Goal: Information Seeking & Learning: Learn about a topic

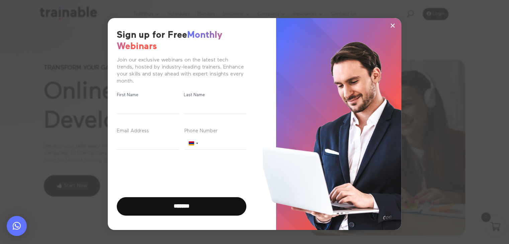
click at [391, 27] on span "×" at bounding box center [393, 25] width 6 height 10
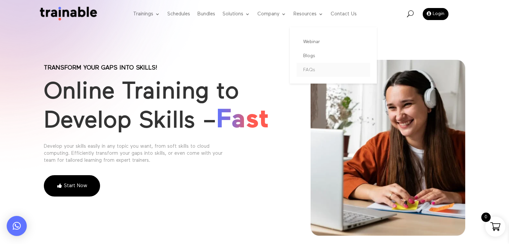
click at [311, 68] on link "FAQs" at bounding box center [334, 70] width 74 height 14
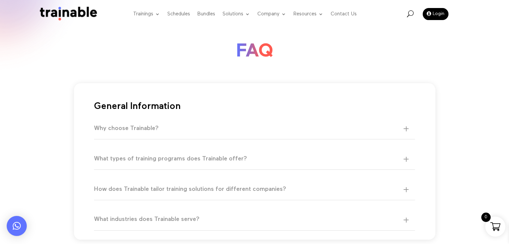
click at [171, 131] on h5 "Why choose Trainable?" at bounding box center [251, 129] width 314 height 8
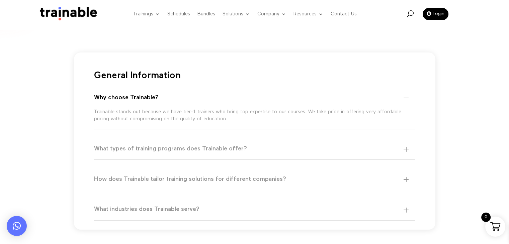
scroll to position [39, 0]
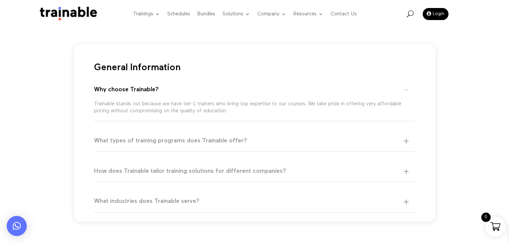
click at [184, 105] on p "Trainable stands out because we have tier-1 trainers who bring top expertise to…" at bounding box center [251, 107] width 314 height 14
click at [232, 142] on h5 "What types of training programs does Trainable offer?" at bounding box center [251, 141] width 314 height 8
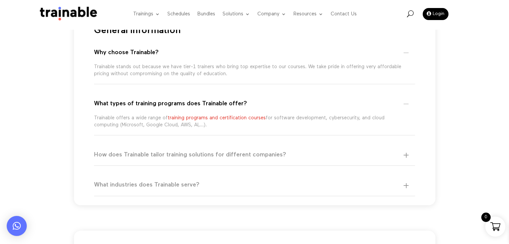
scroll to position [76, 0]
click at [194, 153] on h5 "How does Trainable tailor training solutions for different companies?" at bounding box center [251, 155] width 314 height 8
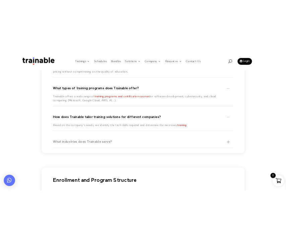
scroll to position [118, 0]
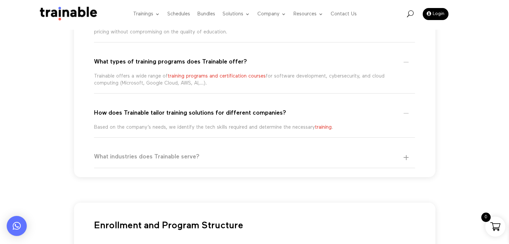
click at [210, 155] on h5 "What industries does Trainable serve?" at bounding box center [251, 157] width 314 height 8
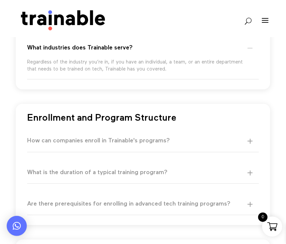
scroll to position [234, 0]
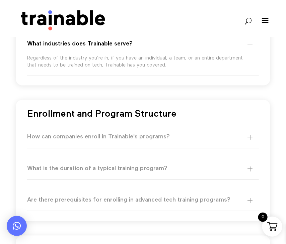
click at [151, 139] on h5 "How can companies enroll in Trainable's programs?" at bounding box center [139, 138] width 225 height 8
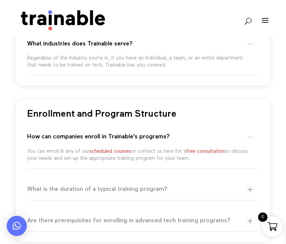
click at [180, 193] on h5 "What is the duration of a typical training program?" at bounding box center [139, 190] width 225 height 8
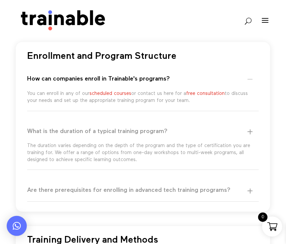
scroll to position [311, 0]
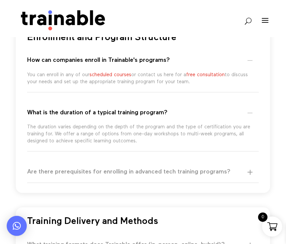
click at [178, 172] on h5 "Are there prerequisites for enrolling in advanced tech training programs?" at bounding box center [139, 173] width 225 height 8
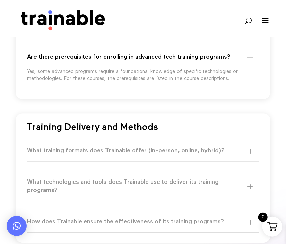
scroll to position [428, 0]
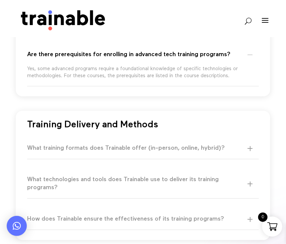
click at [179, 151] on h5 "What training formats does Trainable offer (in-person, online, hybrid)?" at bounding box center [139, 149] width 225 height 8
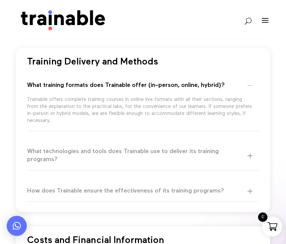
scroll to position [494, 0]
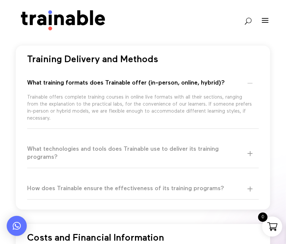
click at [178, 150] on h5 "What technologies and tools does Trainable use to deliver its training programs?" at bounding box center [139, 154] width 225 height 16
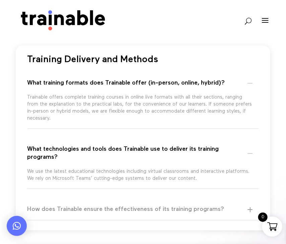
scroll to position [552, 0]
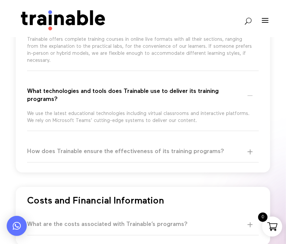
click at [178, 150] on h5 "How does Trainable ensure the effectiveness of its training programs?" at bounding box center [139, 152] width 225 height 8
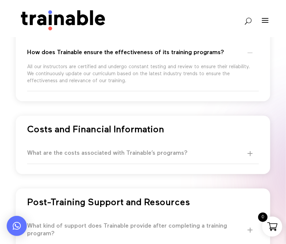
scroll to position [652, 0]
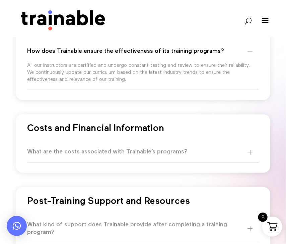
click at [163, 154] on h5 "What are the costs associated with Trainable’s programs?" at bounding box center [139, 152] width 225 height 8
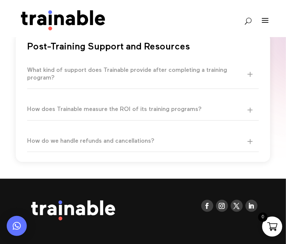
scroll to position [842, 0]
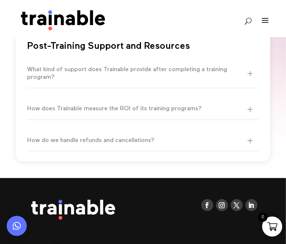
click at [159, 130] on div "How do we handle refunds and cancellations? For more information, visit the ref…" at bounding box center [143, 140] width 232 height 21
drag, startPoint x: 142, startPoint y: 138, endPoint x: 138, endPoint y: 135, distance: 5.2
click at [138, 135] on div "How do we handle refunds and cancellations? For more information, visit the ref…" at bounding box center [143, 140] width 232 height 21
click at [138, 137] on h5 "How do we handle refunds and cancellations?" at bounding box center [139, 141] width 225 height 8
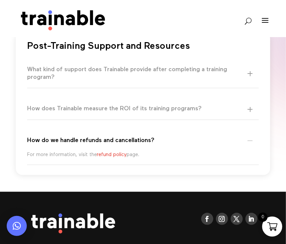
click at [151, 105] on h5 "How does Trainable measure the ROI of its training programs?" at bounding box center [139, 109] width 225 height 8
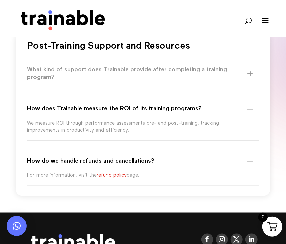
click at [161, 66] on h5 "What kind of support does Trainable provide after completing a training program?" at bounding box center [139, 74] width 225 height 16
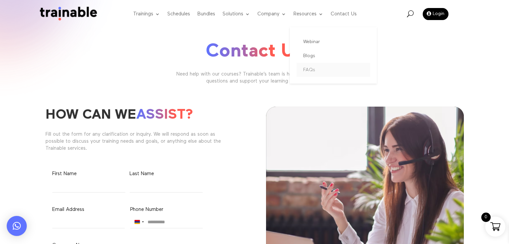
click at [315, 69] on link "FAQs" at bounding box center [334, 70] width 74 height 14
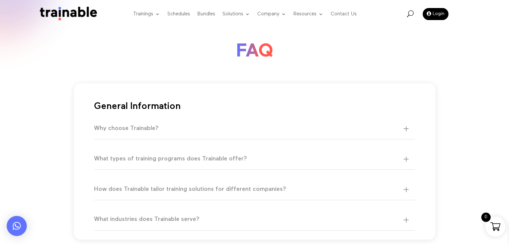
click at [189, 158] on h5 "What types of training programs does Trainable offer?" at bounding box center [251, 159] width 314 height 8
click at [210, 164] on div "What types of training programs does Trainable offer? Trainable offers a wide r…" at bounding box center [254, 159] width 321 height 21
click at [213, 157] on h5 "What types of training programs does Trainable offer?" at bounding box center [251, 159] width 314 height 8
